Goal: Task Accomplishment & Management: Contribute content

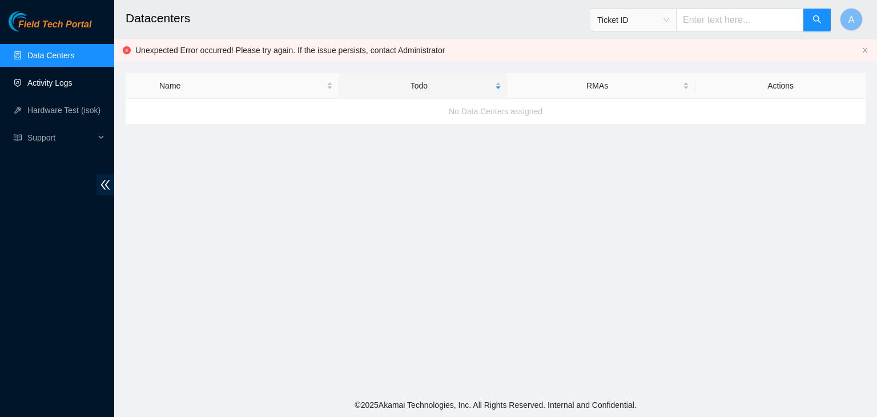
click at [59, 87] on link "Activity Logs" at bounding box center [49, 82] width 45 height 9
click at [73, 79] on link "Activity Logs" at bounding box center [49, 82] width 45 height 9
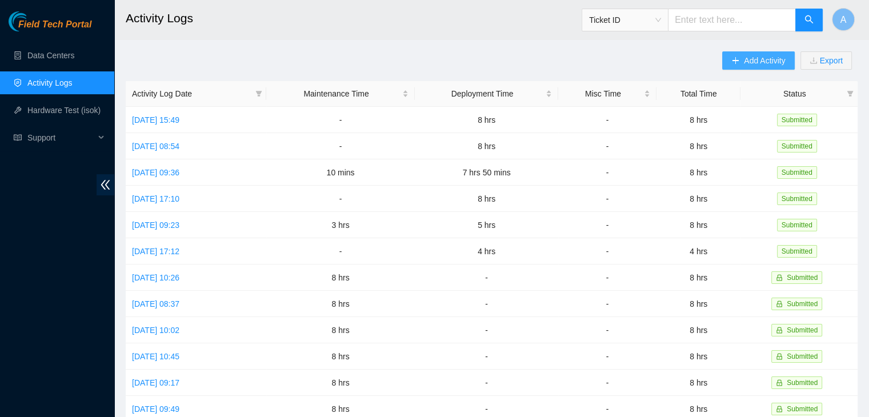
click at [746, 53] on button "Add Activity" at bounding box center [758, 60] width 72 height 18
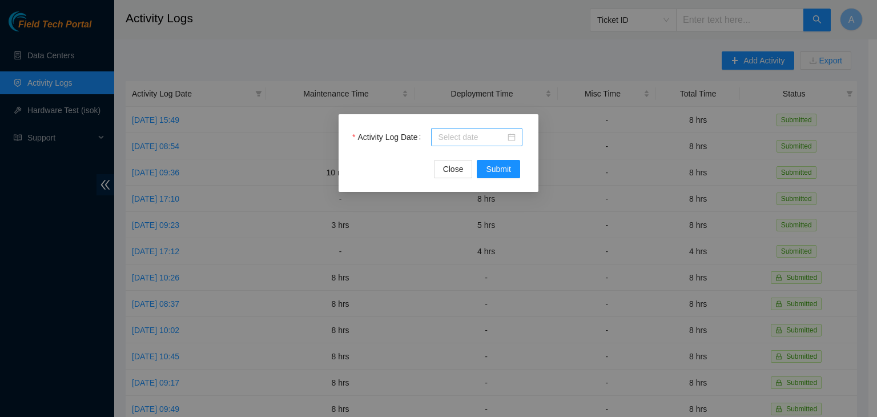
click at [514, 138] on div at bounding box center [477, 137] width 78 height 13
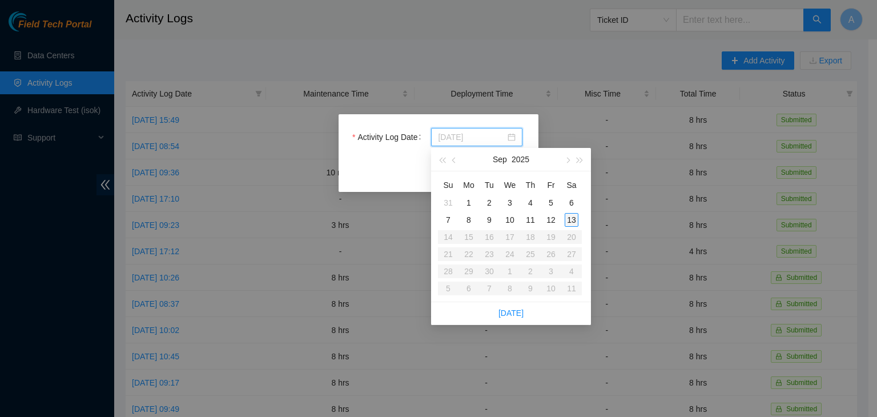
type input "[DATE]"
click at [570, 218] on div "13" at bounding box center [572, 220] width 14 height 14
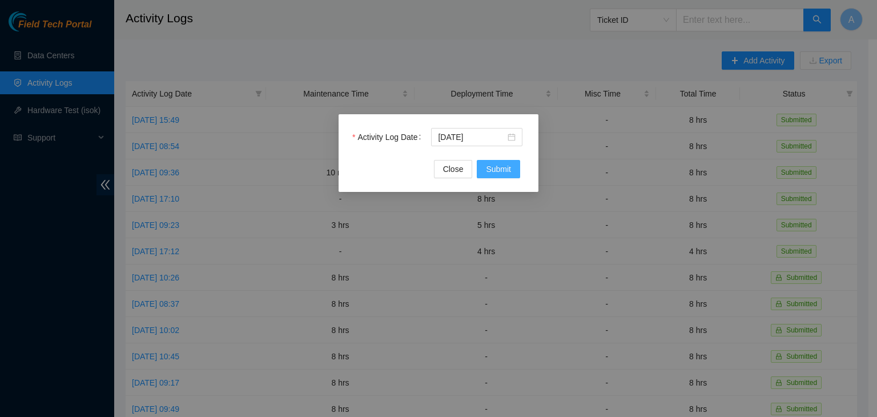
click at [505, 166] on span "Submit" at bounding box center [498, 169] width 25 height 13
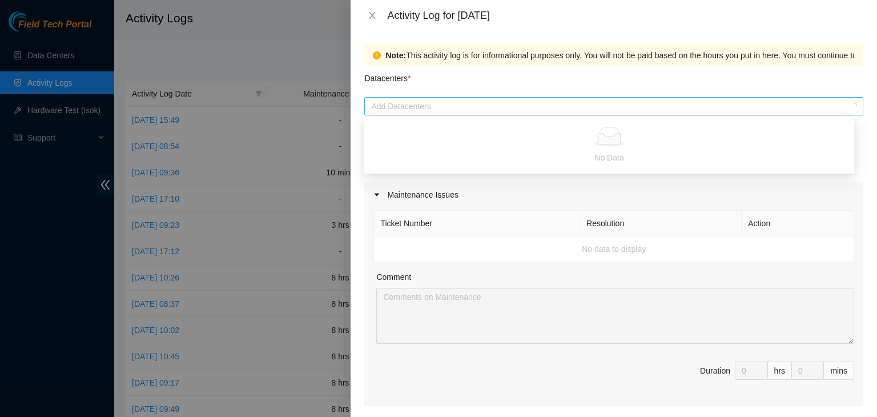
click at [460, 104] on div at bounding box center [608, 106] width 482 height 14
type input "i"
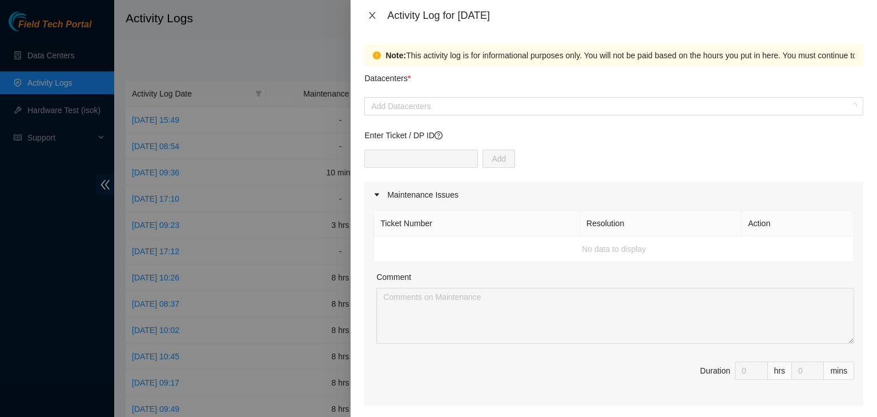
click at [371, 13] on icon "close" at bounding box center [372, 15] width 6 height 7
